Goal: Navigation & Orientation: Find specific page/section

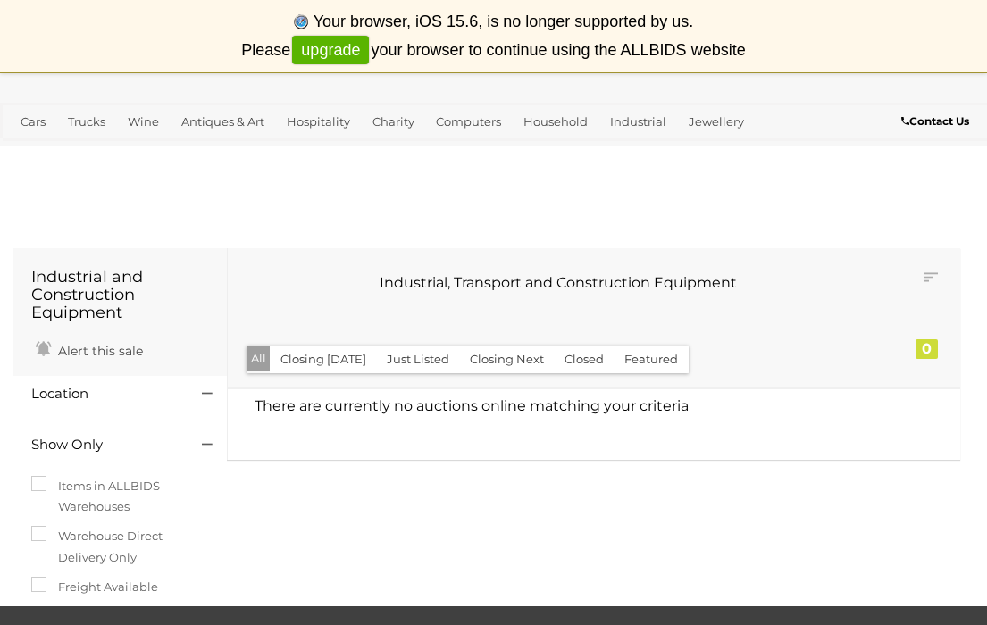
click at [911, 247] on div "Industrial and Construction Equipment Alert this sale Location" at bounding box center [487, 425] width 974 height 363
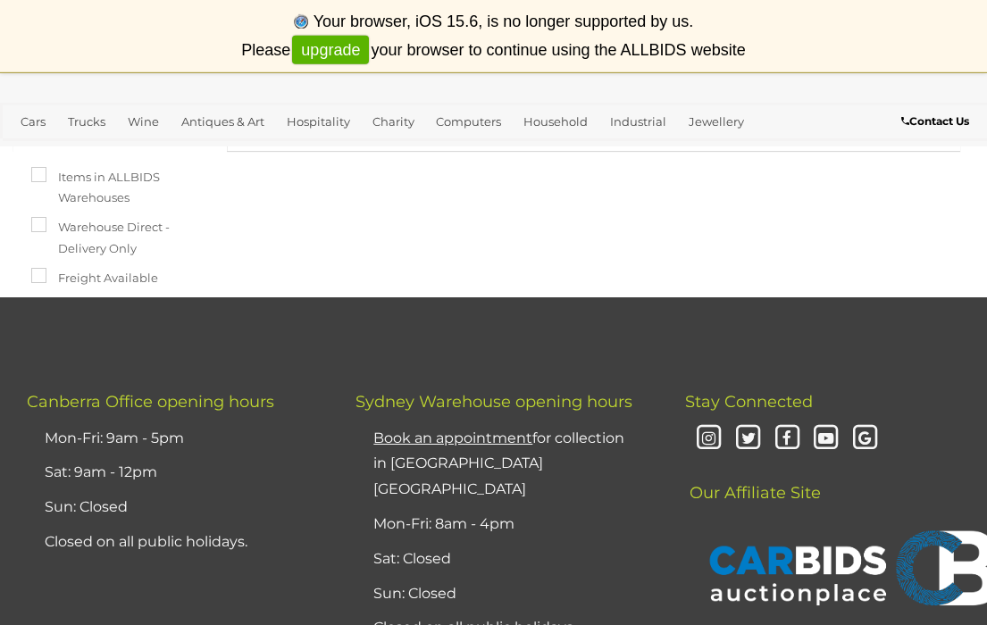
scroll to position [311, 0]
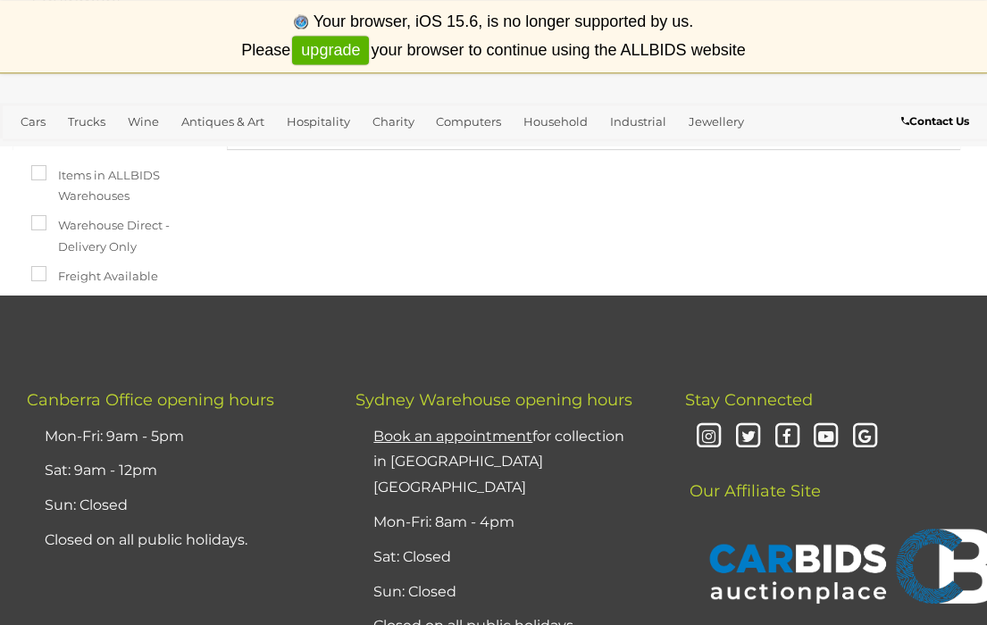
click at [82, 406] on span "Canberra Office opening hours" at bounding box center [150, 400] width 247 height 20
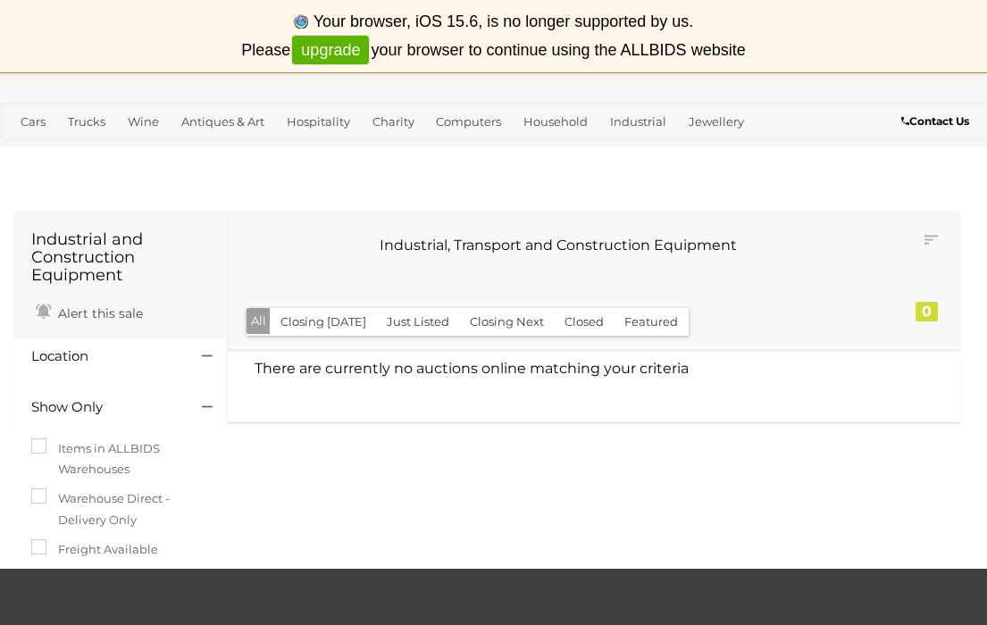
scroll to position [0, 0]
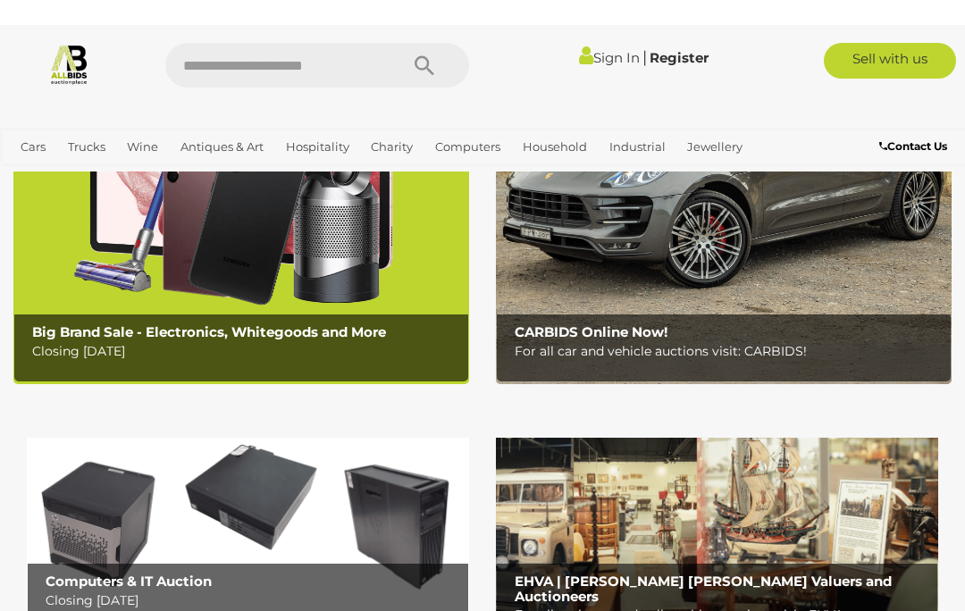
scroll to position [190, 0]
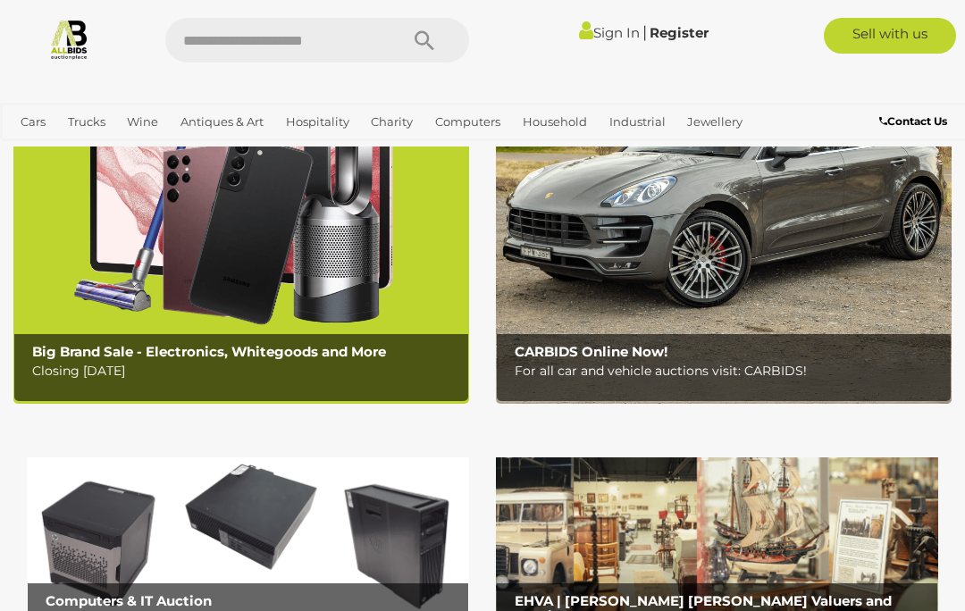
click at [857, 300] on img at bounding box center [724, 203] width 456 height 399
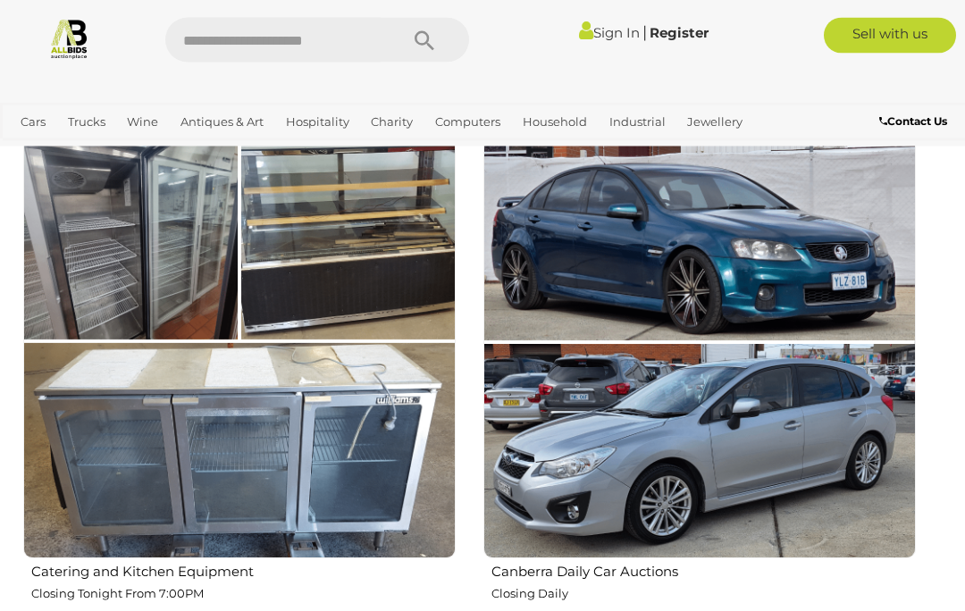
scroll to position [2613, 0]
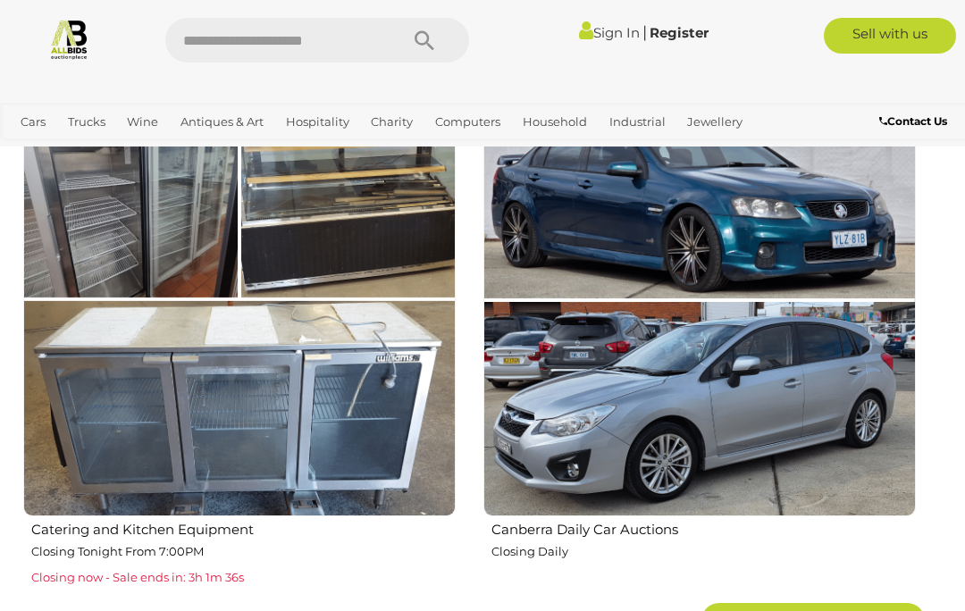
click at [199, 524] on h2 "Catering and Kitchen Equipment" at bounding box center [243, 528] width 424 height 20
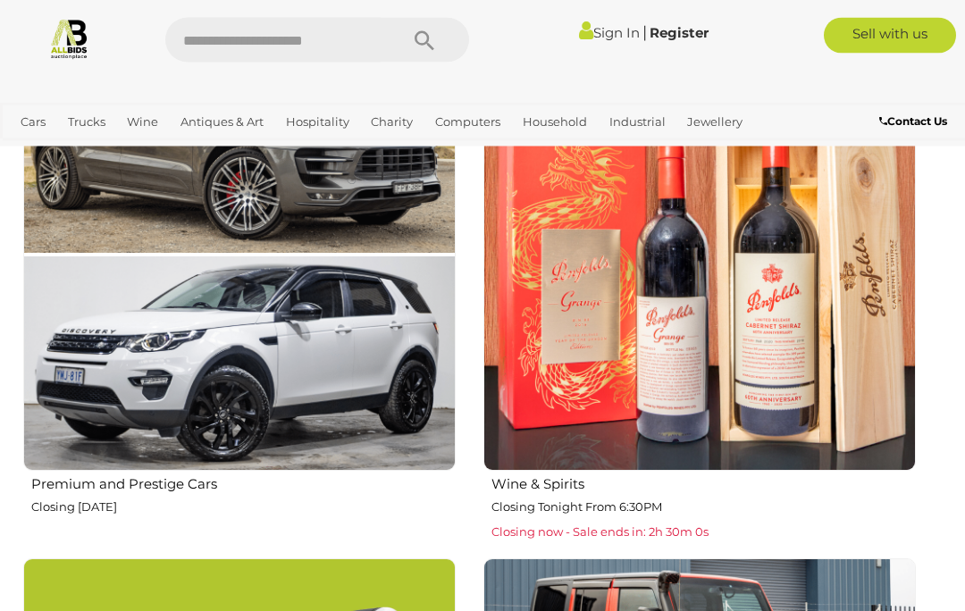
scroll to position [1099, 0]
click at [794, 370] on img at bounding box center [699, 254] width 432 height 432
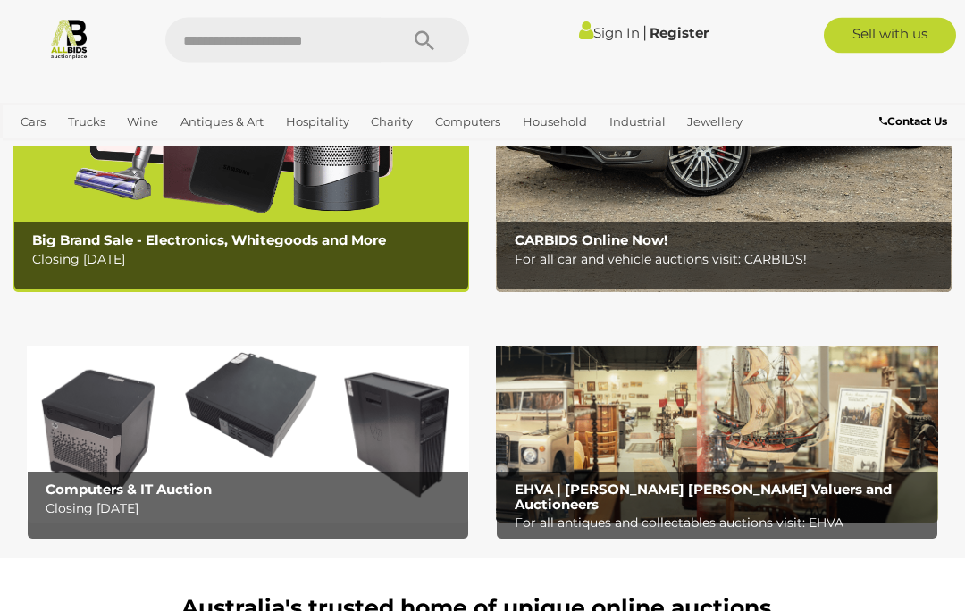
scroll to position [302, 0]
click at [804, 497] on b "EHVA | [PERSON_NAME] [PERSON_NAME] Valuers and Auctioneers" at bounding box center [703, 497] width 377 height 32
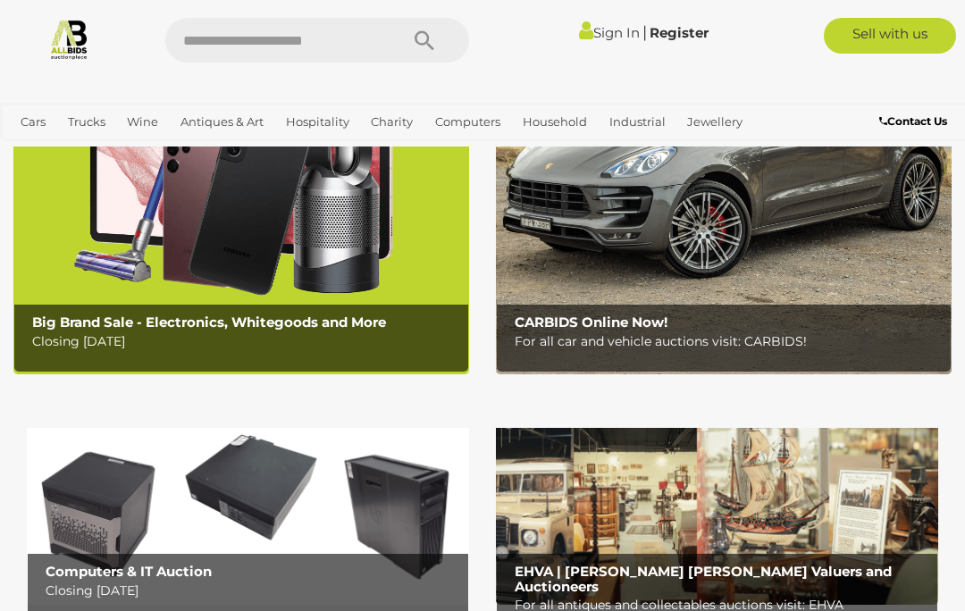
scroll to position [0, 0]
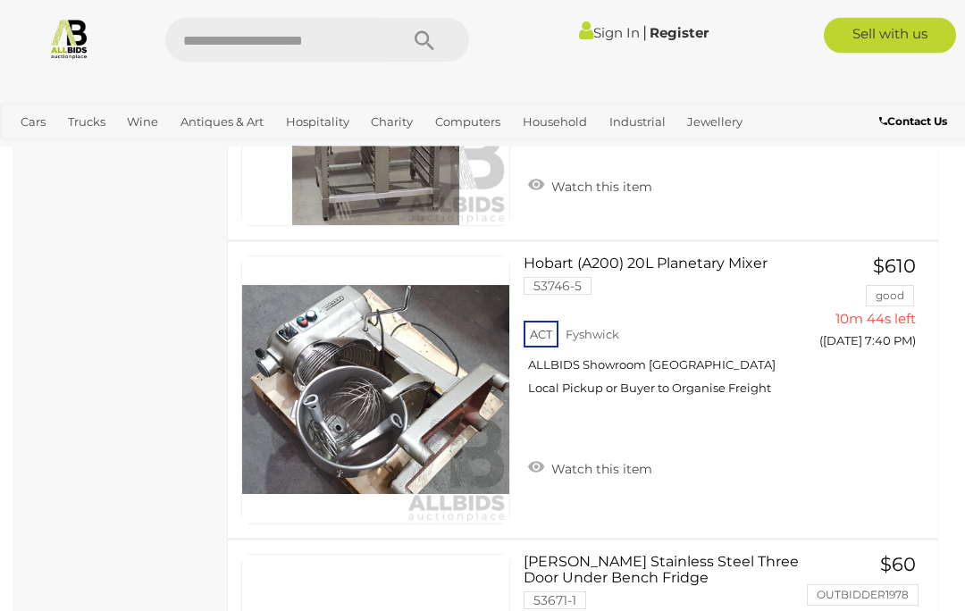
scroll to position [1521, 0]
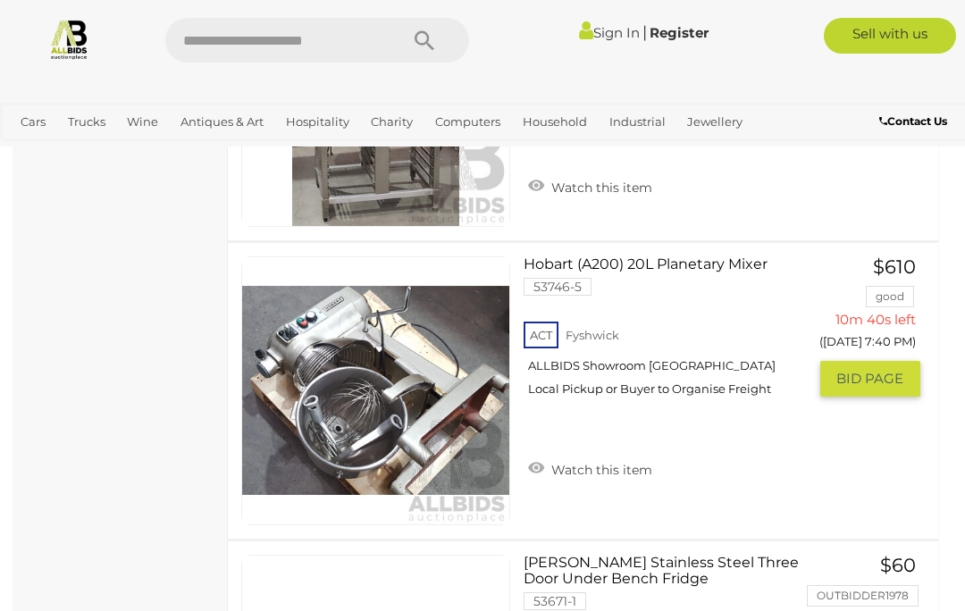
click at [706, 256] on link "Hobart (A200) 20L Planetary Mixer 53746-5 ACT Fyshwick ALLBIDS Showroom Fyshwick" at bounding box center [671, 333] width 269 height 155
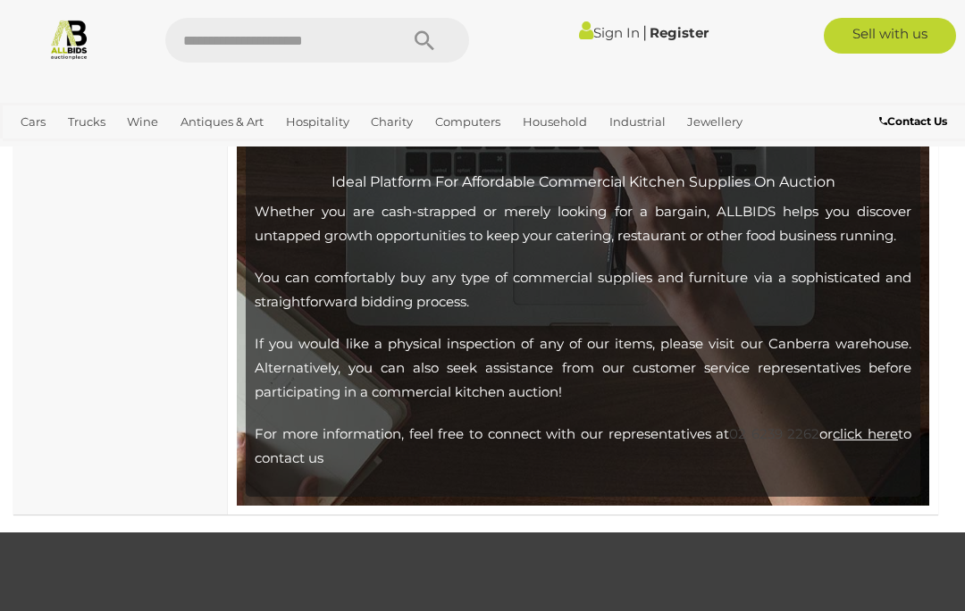
scroll to position [6744, 0]
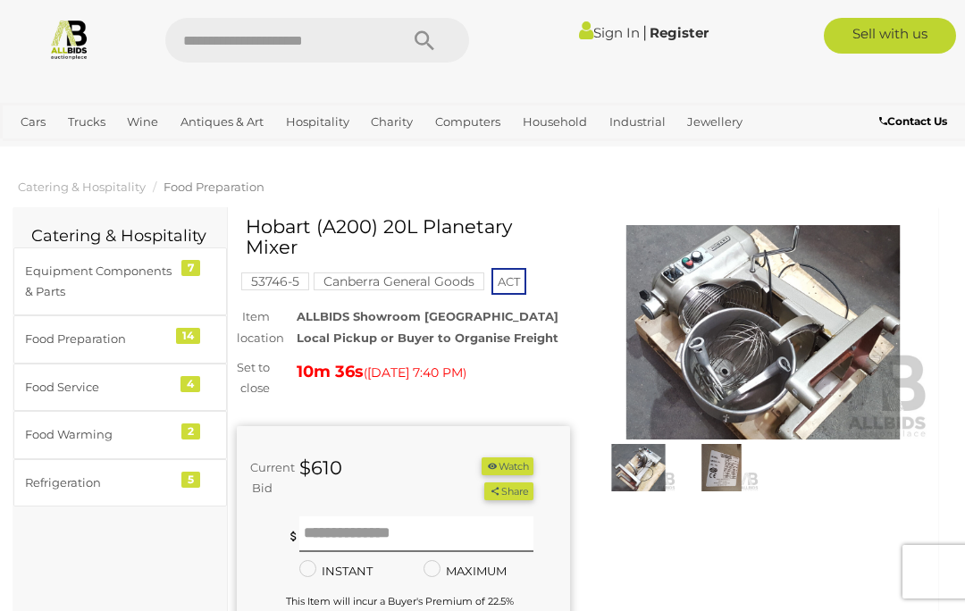
click at [656, 474] on img at bounding box center [638, 468] width 74 height 48
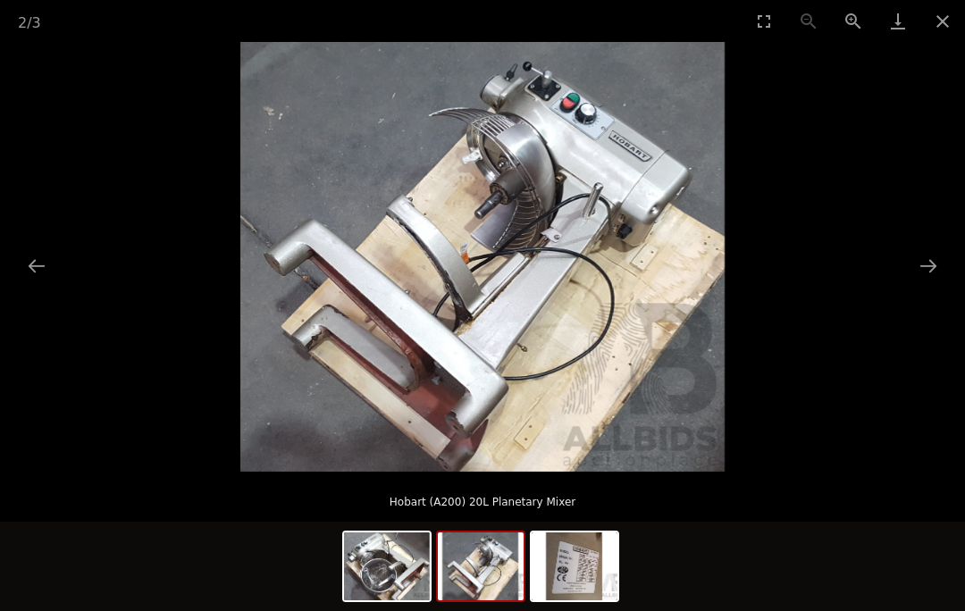
click at [926, 268] on button "Next slide" at bounding box center [928, 265] width 38 height 35
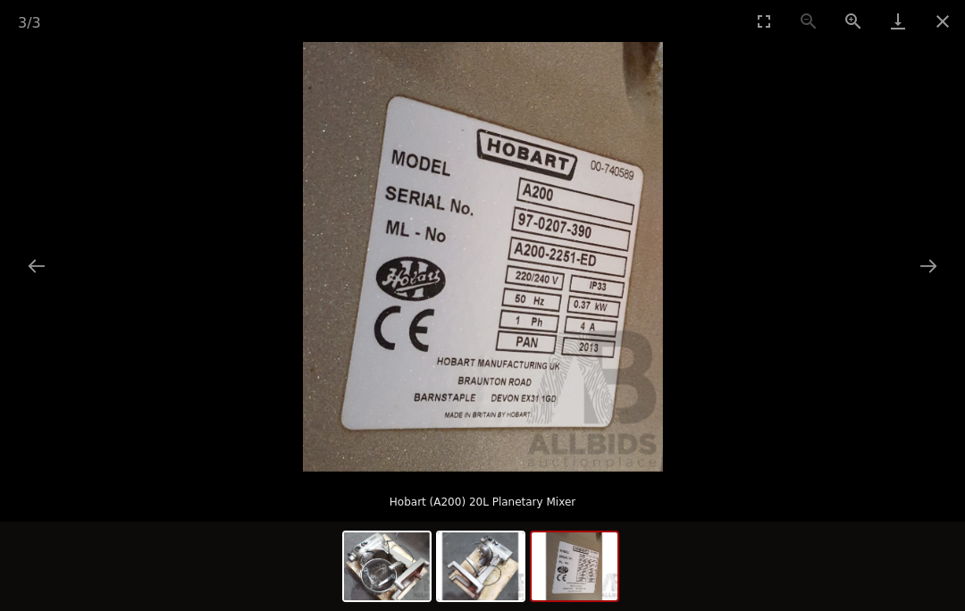
click at [930, 263] on button "Next slide" at bounding box center [928, 265] width 38 height 35
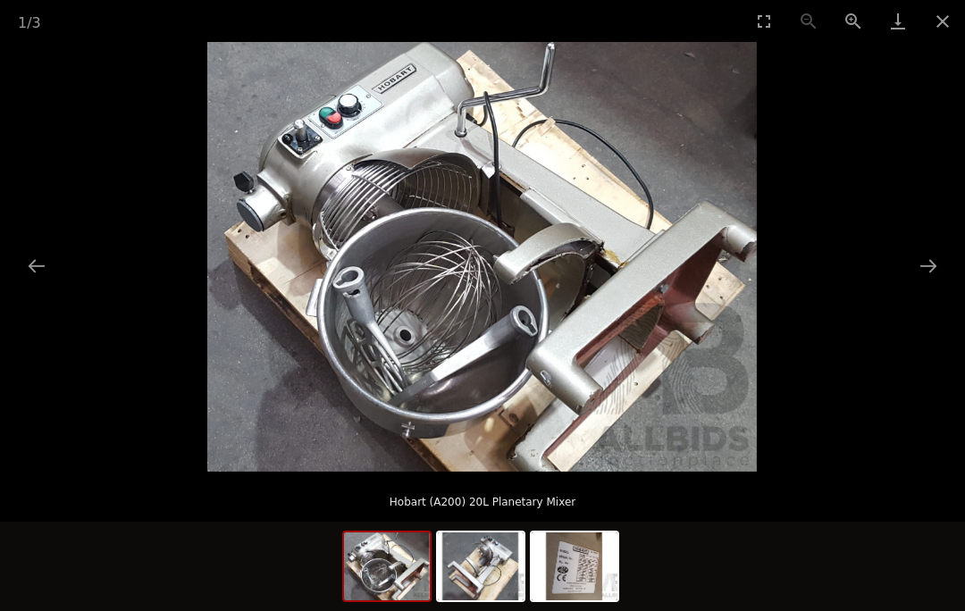
click at [930, 265] on button "Next slide" at bounding box center [928, 265] width 38 height 35
